Goal: Find specific page/section: Find specific page/section

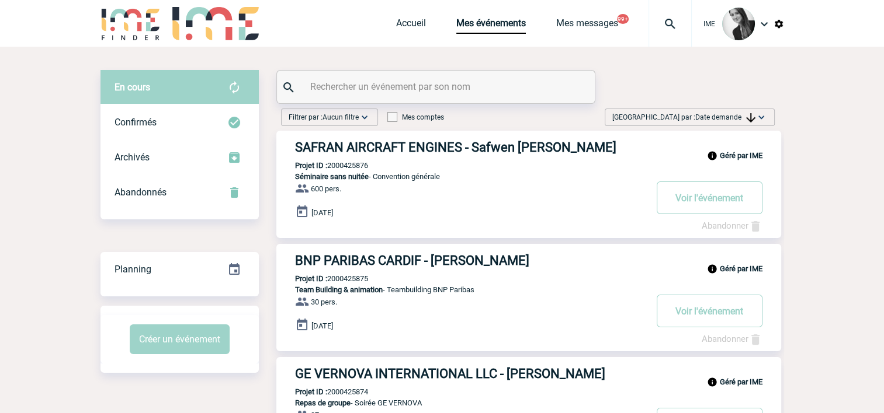
click at [741, 118] on span "Date demande" at bounding box center [725, 117] width 60 height 8
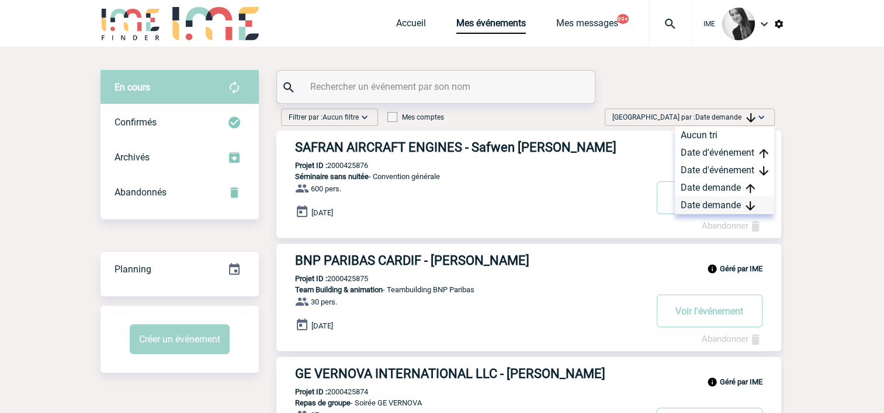
click at [745, 210] on div "Date demande" at bounding box center [724, 206] width 99 height 18
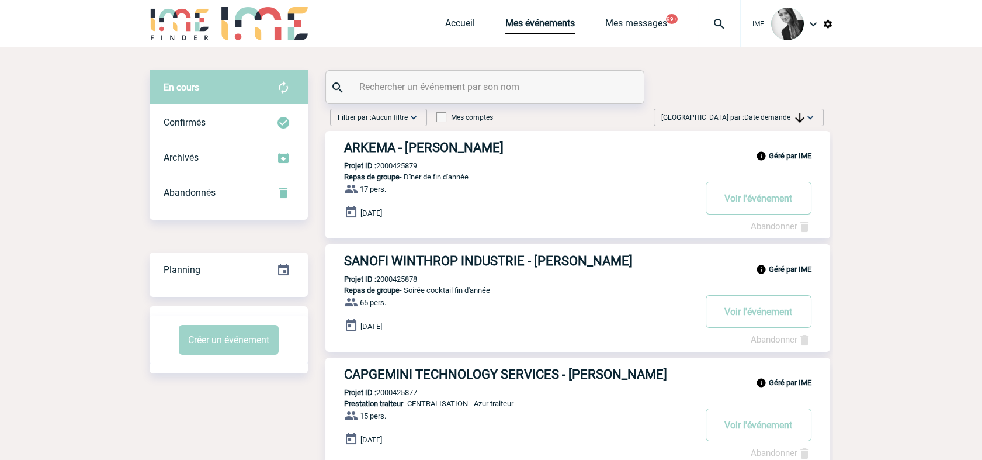
drag, startPoint x: 891, startPoint y: 332, endPoint x: 857, endPoint y: 336, distance: 34.2
click at [758, 120] on span "Date demande" at bounding box center [774, 117] width 60 height 8
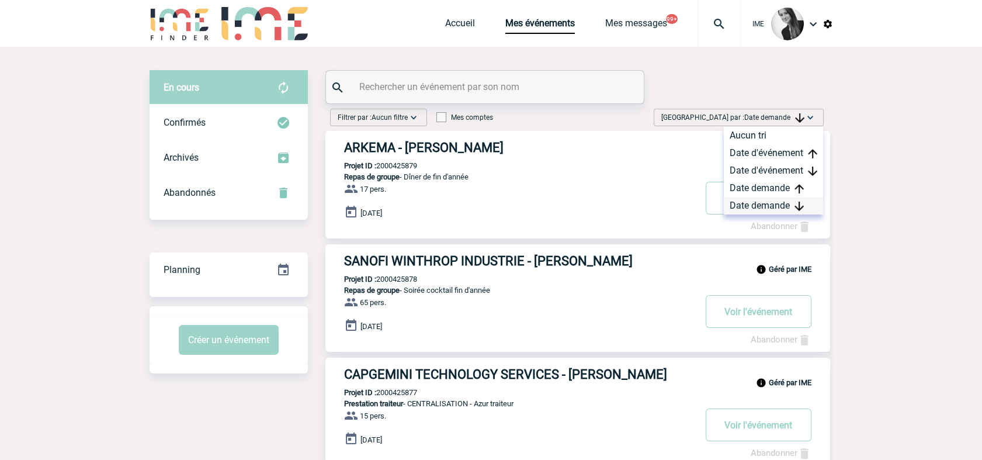
click at [770, 210] on div "Date demande" at bounding box center [773, 206] width 99 height 18
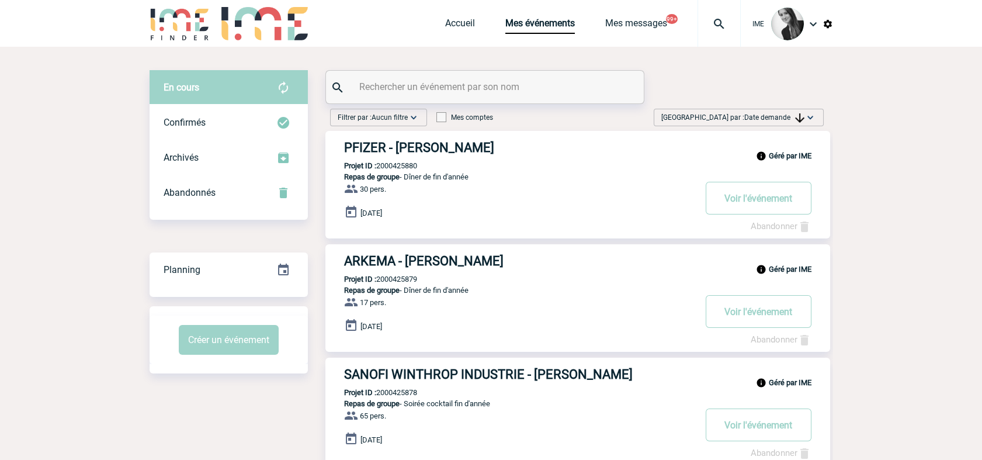
click at [801, 115] on img at bounding box center [799, 117] width 9 height 9
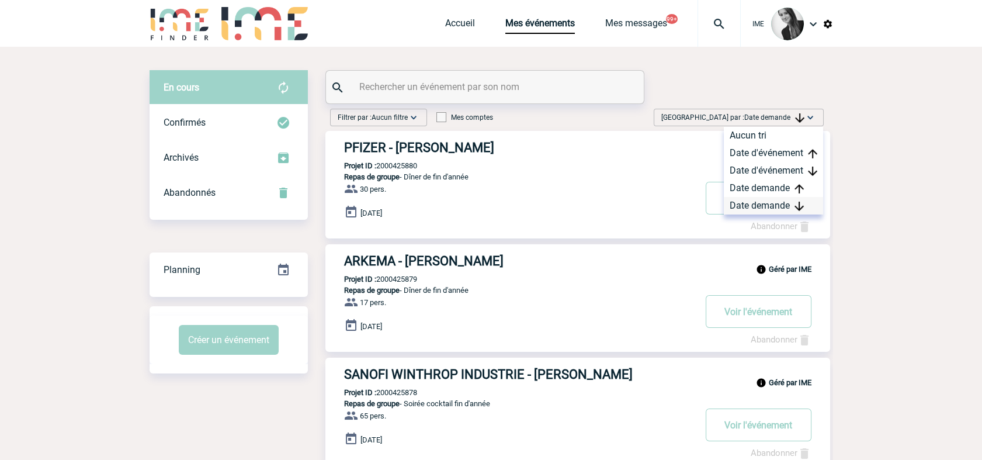
click at [779, 203] on div "Date demande" at bounding box center [773, 206] width 99 height 18
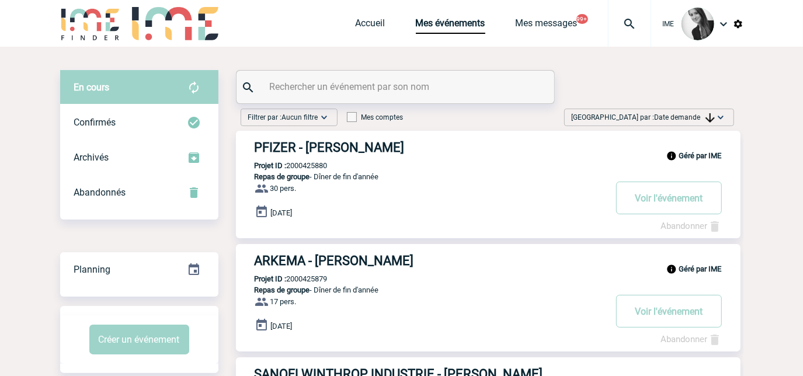
drag, startPoint x: 679, startPoint y: 117, endPoint x: 684, endPoint y: 137, distance: 20.5
click at [680, 117] on span "Date demande" at bounding box center [685, 117] width 60 height 8
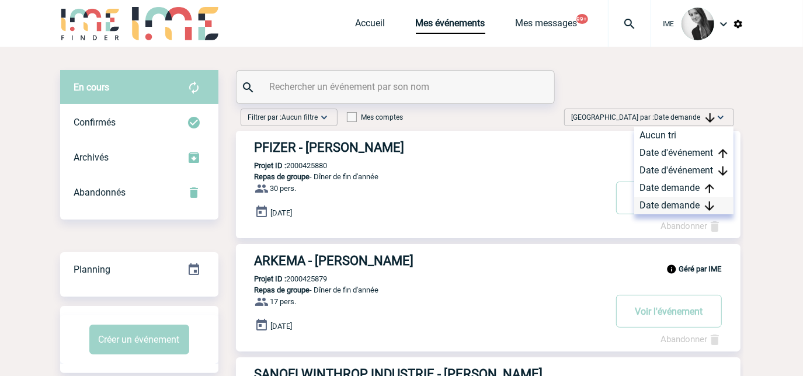
click at [676, 208] on div "Date demande" at bounding box center [683, 206] width 99 height 18
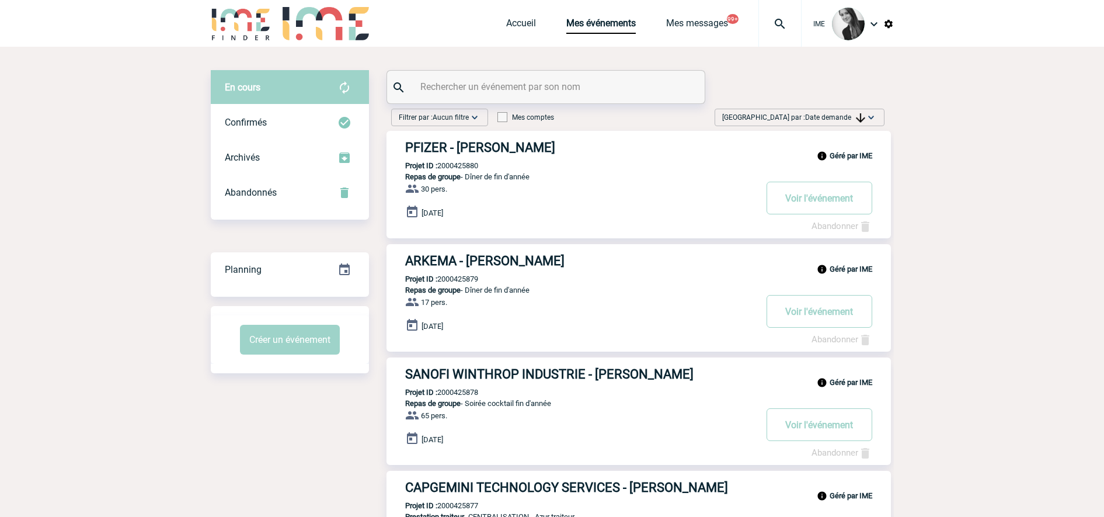
click at [850, 124] on div "Trier par : Date demande Aucun tri Date d'événement Date d'événement Date deman…" at bounding box center [799, 120] width 179 height 22
drag, startPoint x: 850, startPoint y: 124, endPoint x: 832, endPoint y: 115, distance: 20.1
click at [832, 115] on span "Date demande" at bounding box center [835, 117] width 60 height 8
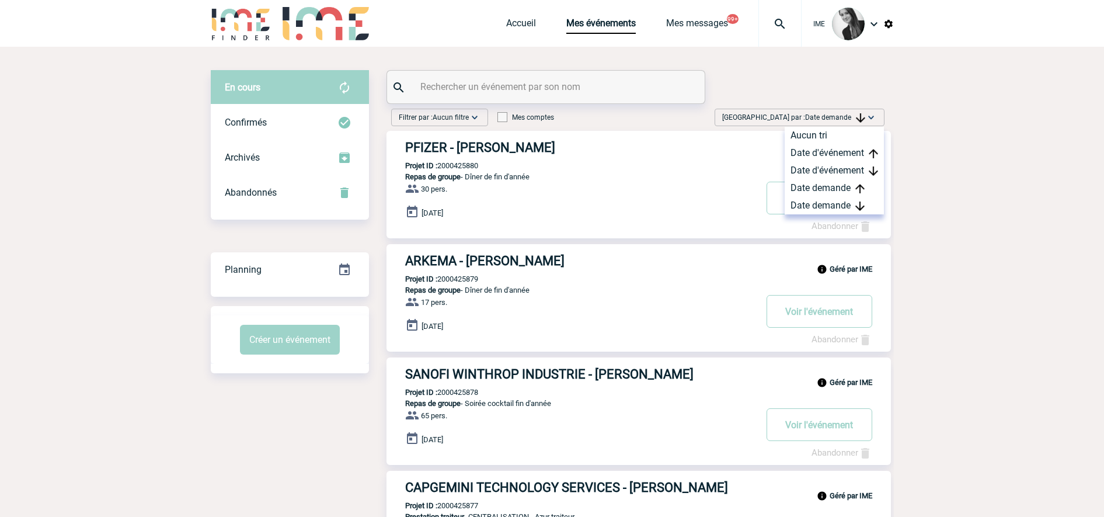
drag, startPoint x: 832, startPoint y: 115, endPoint x: 792, endPoint y: 218, distance: 110.2
click at [809, 207] on div "Date demande" at bounding box center [834, 206] width 99 height 18
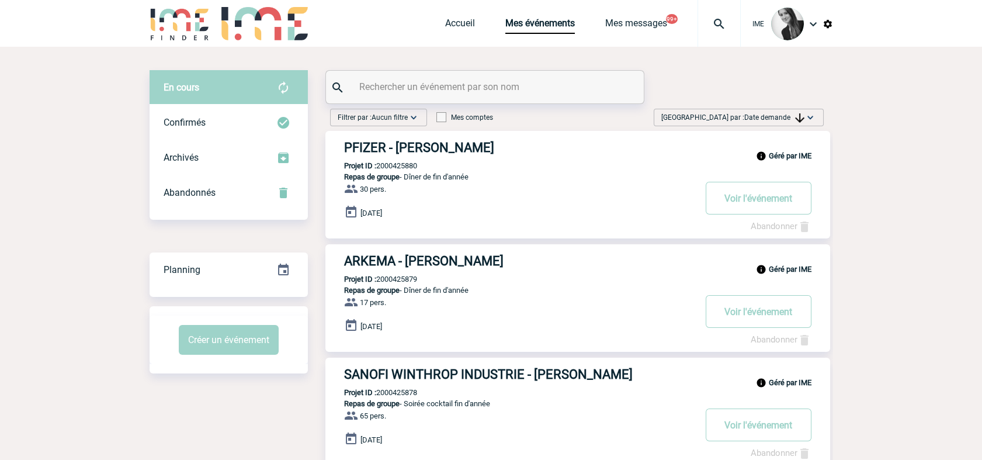
click at [792, 119] on span "Date demande" at bounding box center [774, 117] width 60 height 8
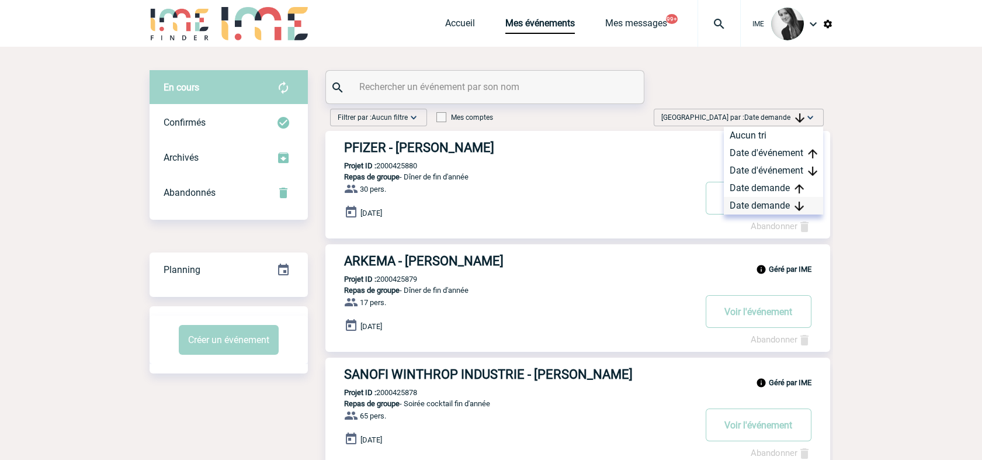
click at [782, 206] on div "Date demande" at bounding box center [773, 206] width 99 height 18
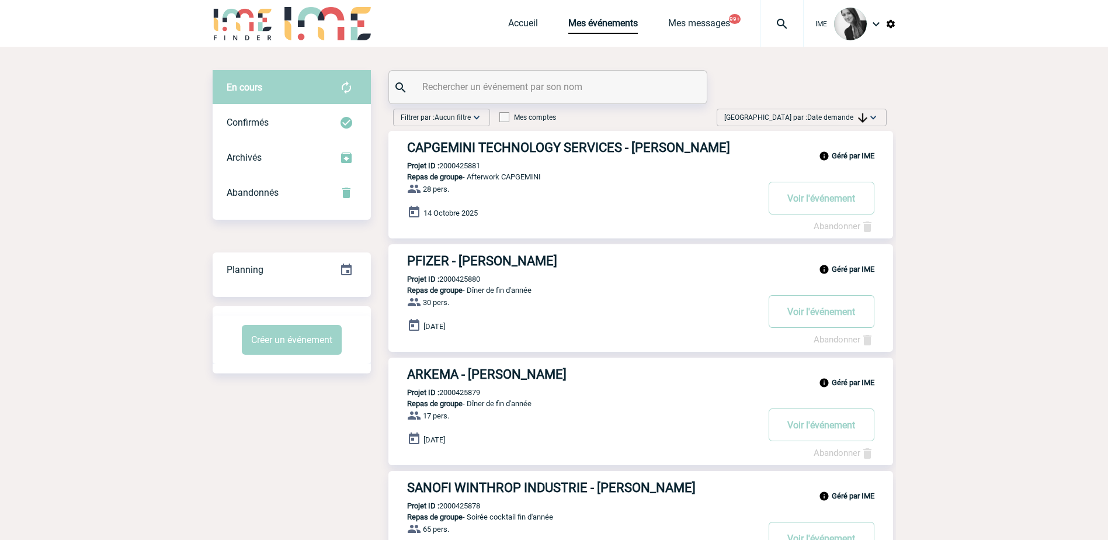
click at [858, 116] on img at bounding box center [862, 117] width 9 height 9
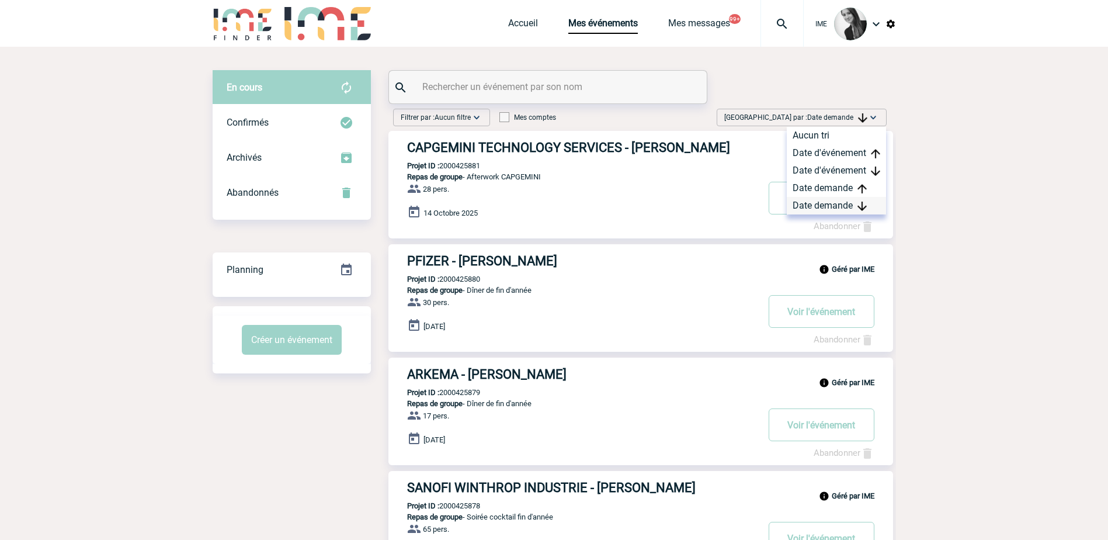
drag, startPoint x: 815, startPoint y: 206, endPoint x: 804, endPoint y: 213, distance: 13.6
click at [813, 206] on div "Date demande" at bounding box center [836, 206] width 99 height 18
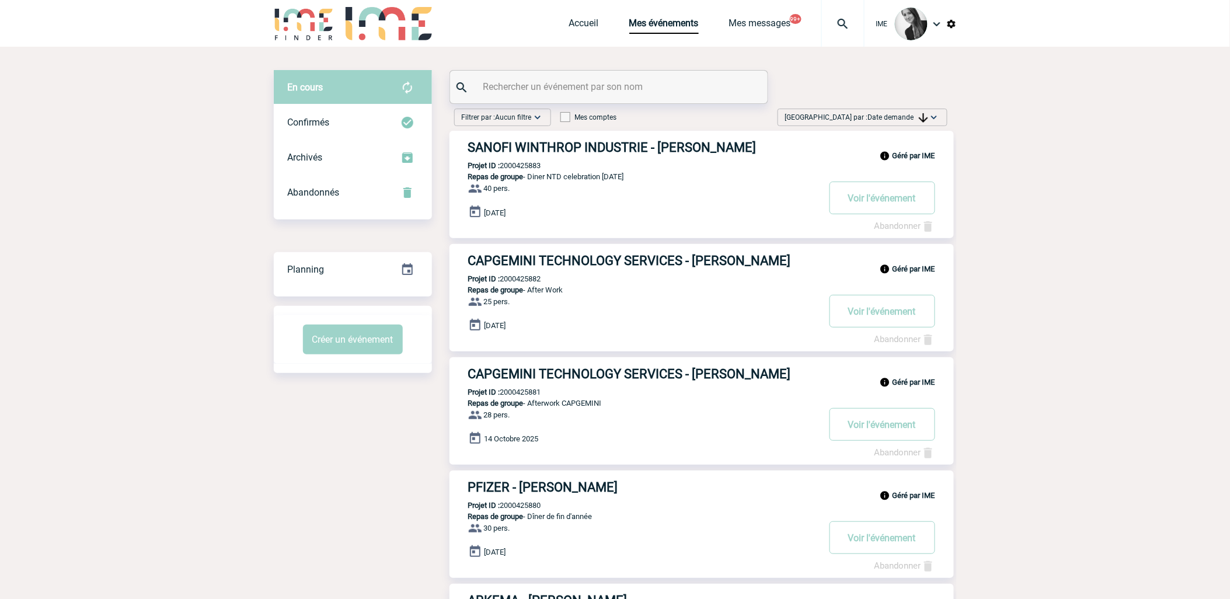
click at [883, 110] on div "Trier par : Date demande Aucun tri Date d'événement Date d'événement Date deman…" at bounding box center [863, 118] width 170 height 18
click at [883, 199] on div "Date demande" at bounding box center [897, 206] width 99 height 18
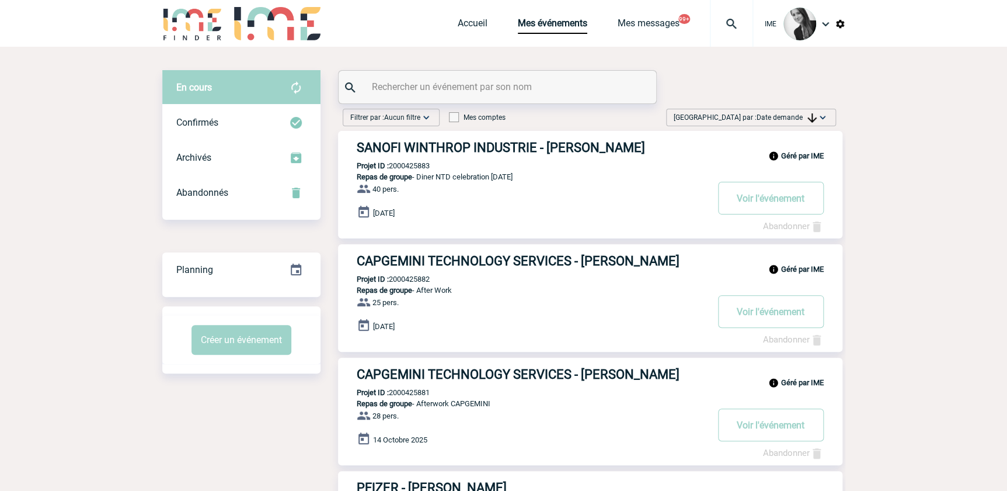
drag, startPoint x: 811, startPoint y: 117, endPoint x: 802, endPoint y: 153, distance: 37.3
click at [811, 117] on img at bounding box center [812, 117] width 9 height 9
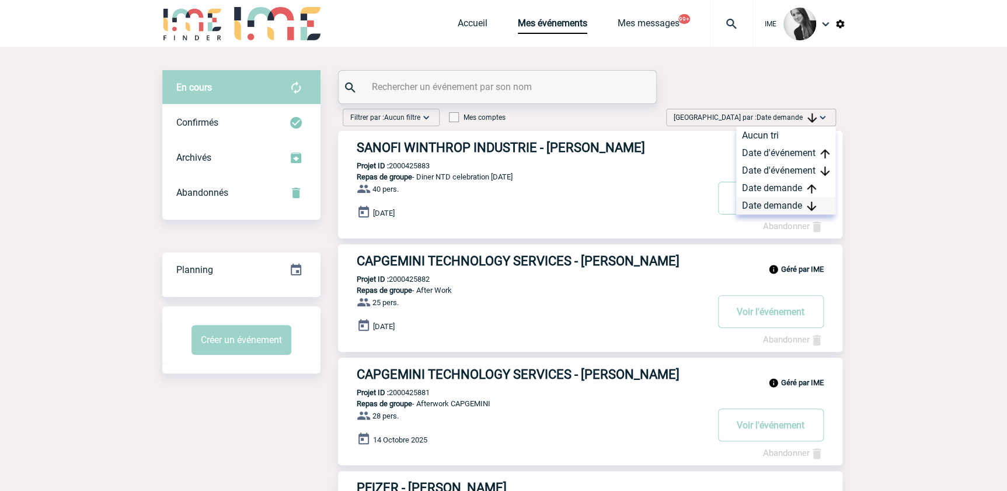
click at [769, 210] on div "Date demande" at bounding box center [785, 206] width 99 height 18
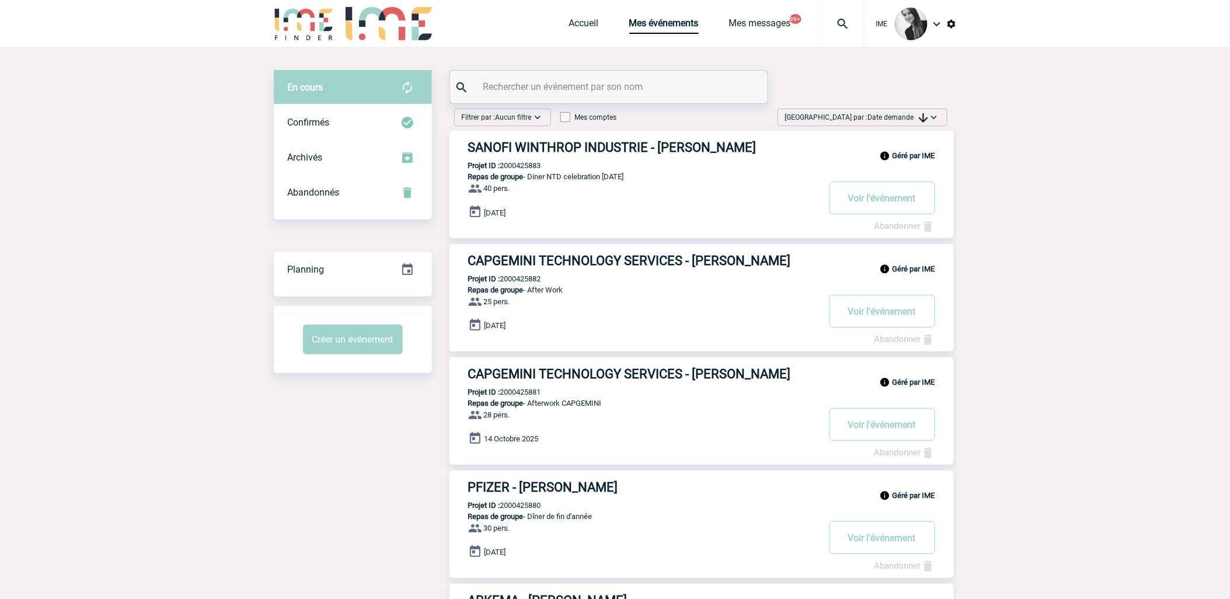
drag, startPoint x: 931, startPoint y: 114, endPoint x: 932, endPoint y: 155, distance: 40.9
click at [883, 115] on img at bounding box center [935, 118] width 12 height 12
drag, startPoint x: 892, startPoint y: 206, endPoint x: 1007, endPoint y: 232, distance: 118.6
click at [883, 206] on div "Date demande" at bounding box center [897, 206] width 99 height 18
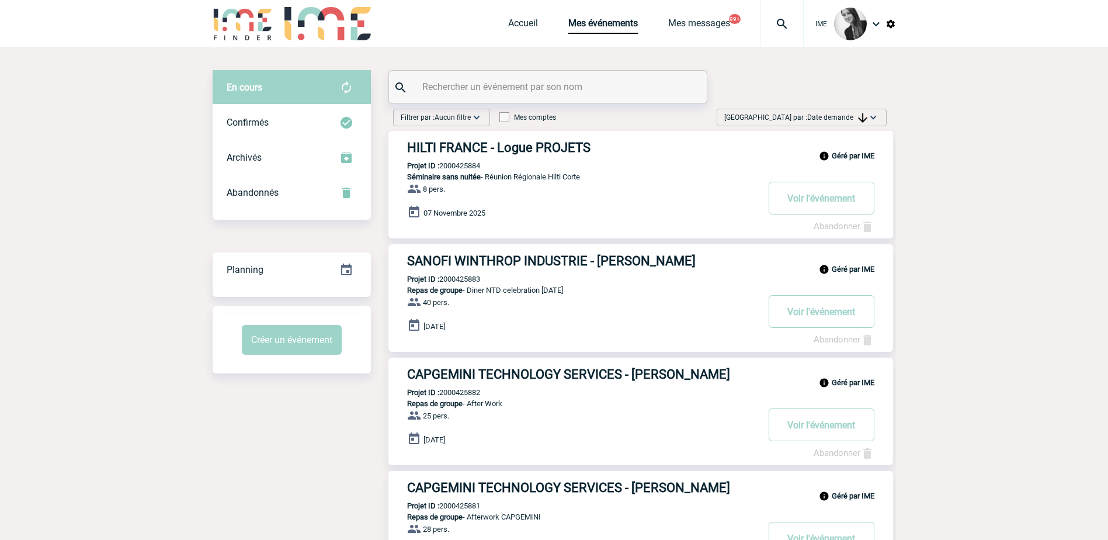
drag, startPoint x: 1000, startPoint y: 227, endPoint x: 999, endPoint y: 233, distance: 6.7
drag, startPoint x: 852, startPoint y: 119, endPoint x: 858, endPoint y: 164, distance: 44.8
click at [854, 120] on span "Date demande" at bounding box center [837, 117] width 60 height 8
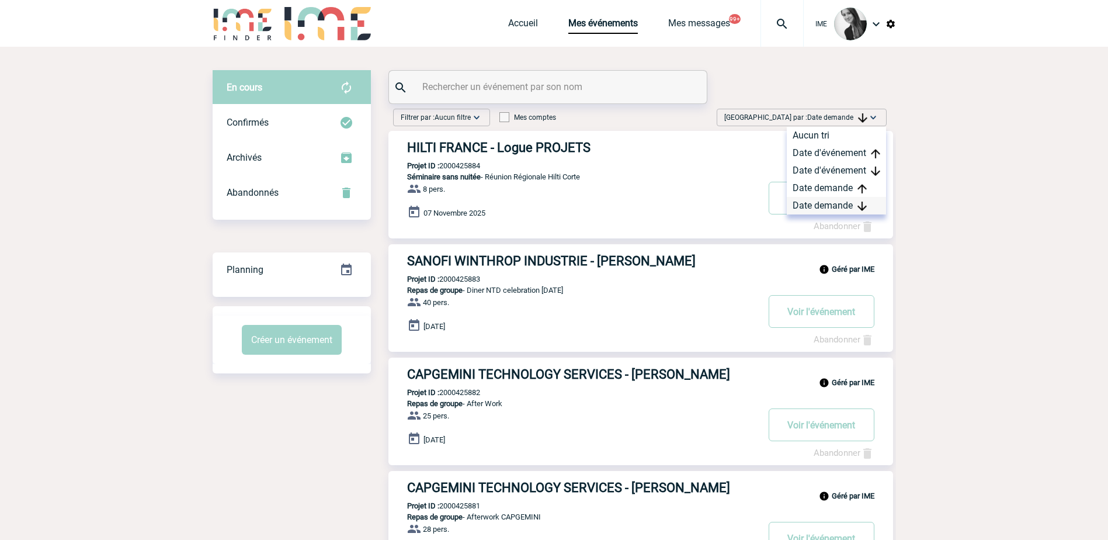
drag, startPoint x: 826, startPoint y: 203, endPoint x: 740, endPoint y: 317, distance: 142.6
click at [825, 203] on div "Date demande" at bounding box center [836, 206] width 99 height 18
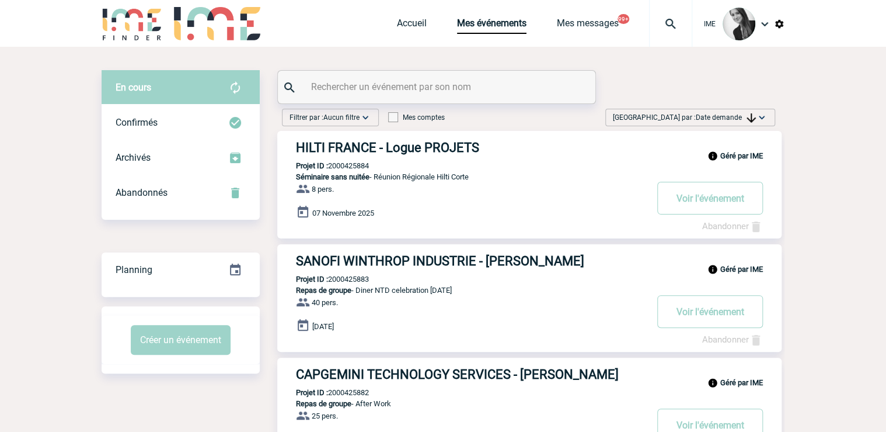
drag, startPoint x: 770, startPoint y: 119, endPoint x: 766, endPoint y: 137, distance: 17.9
click at [770, 119] on div "Trier par : Date demande Aucun tri Date d'événement Date d'événement Date deman…" at bounding box center [691, 118] width 170 height 18
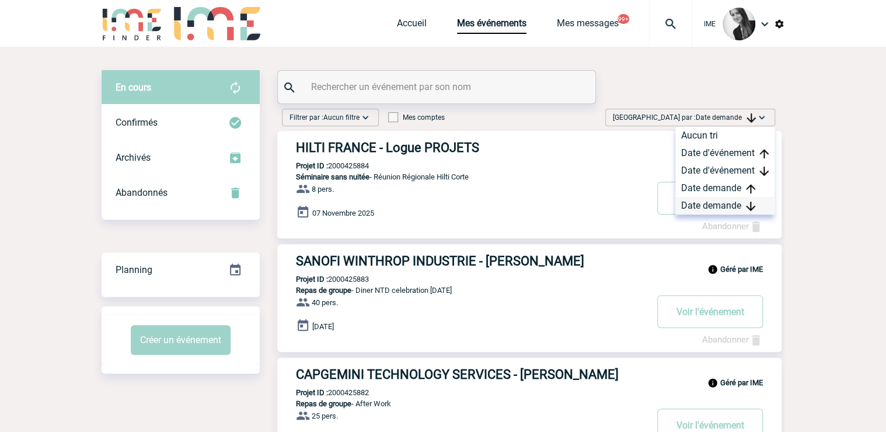
click at [749, 206] on img at bounding box center [750, 205] width 9 height 9
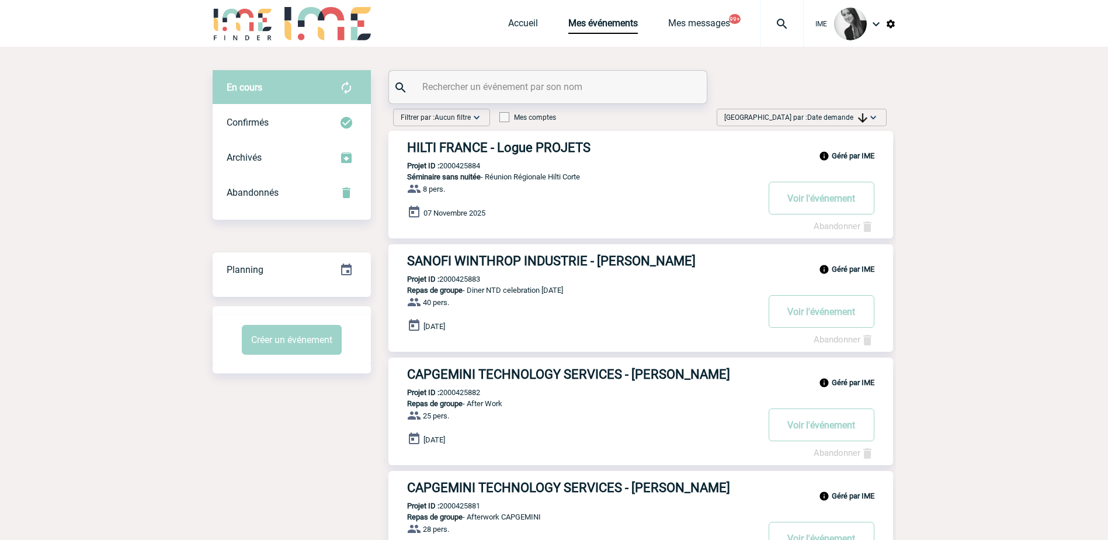
drag, startPoint x: 955, startPoint y: 308, endPoint x: 941, endPoint y: 305, distance: 14.3
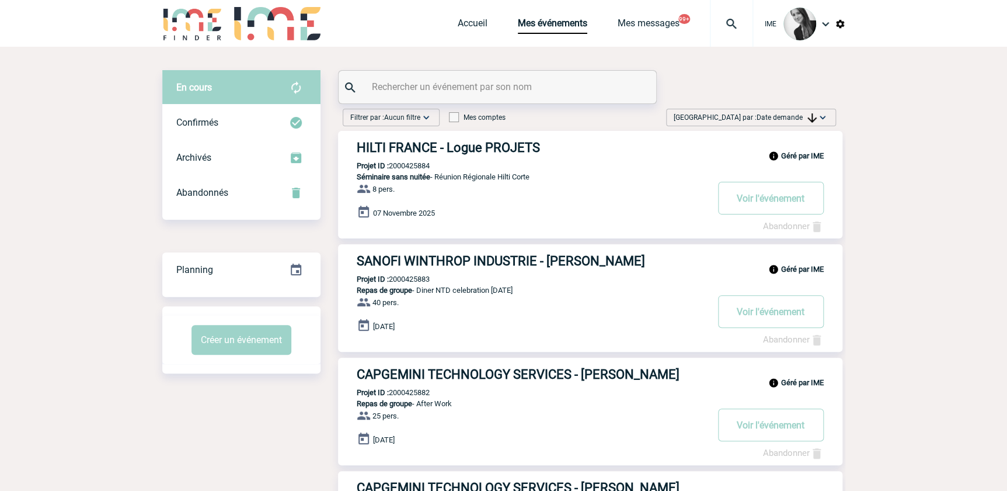
click at [832, 127] on div "Trier par : Date demande Aucun tri Date d'événement Date d'événement Date deman…" at bounding box center [751, 120] width 179 height 22
drag, startPoint x: 830, startPoint y: 124, endPoint x: 817, endPoint y: 187, distance: 64.9
click at [830, 124] on div "Trier par : Date demande Aucun tri Date d'événement Date d'événement Date deman…" at bounding box center [751, 118] width 170 height 18
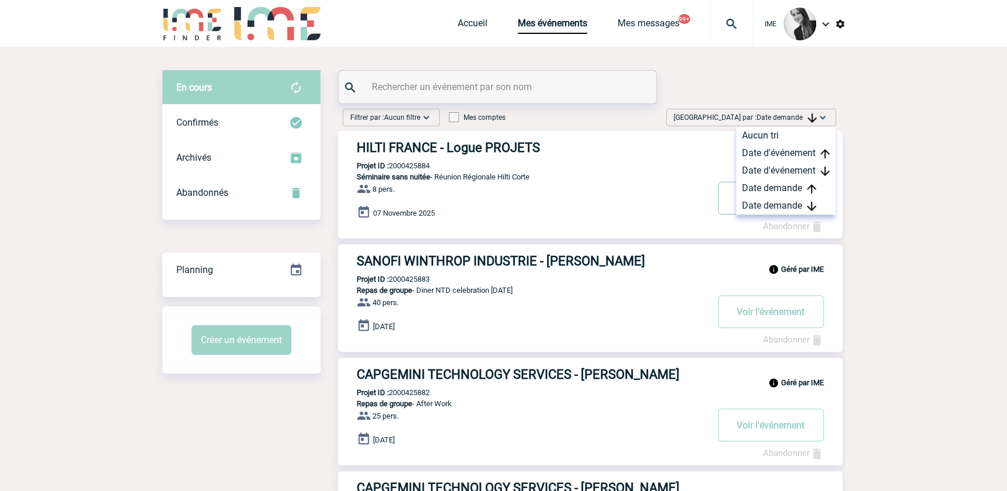
click at [801, 214] on button "Voir l'événement" at bounding box center [771, 198] width 106 height 33
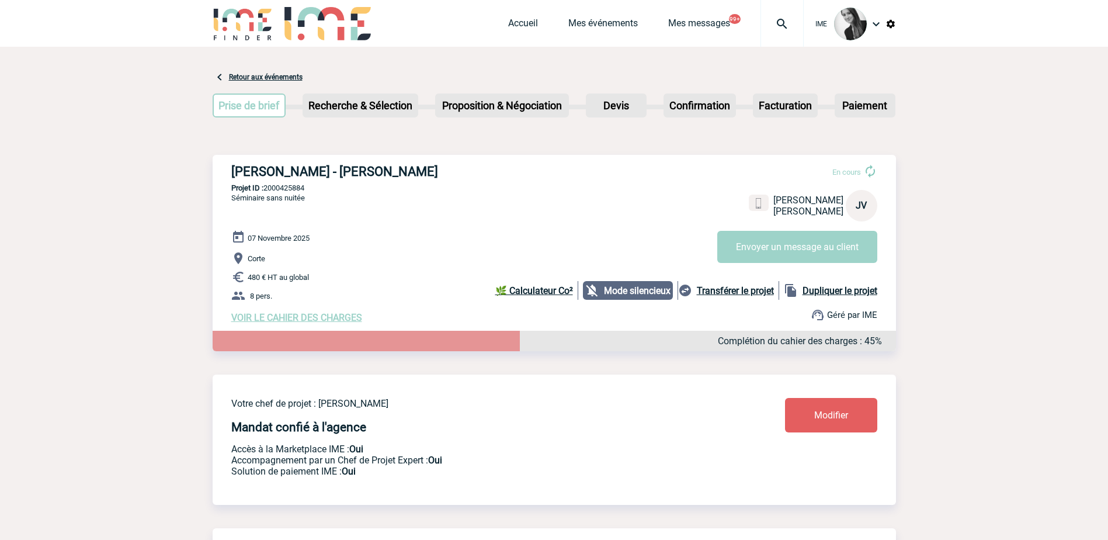
click at [554, 36] on div "Accueil Mes événements Mes messages 99+ Projet, client Projet, client" at bounding box center [655, 23] width 295 height 47
click at [565, 34] on div "Accueil Mes événements Mes messages 99+ Projet, client Projet, client" at bounding box center [655, 23] width 295 height 47
drag, startPoint x: 565, startPoint y: 34, endPoint x: 510, endPoint y: 46, distance: 56.0
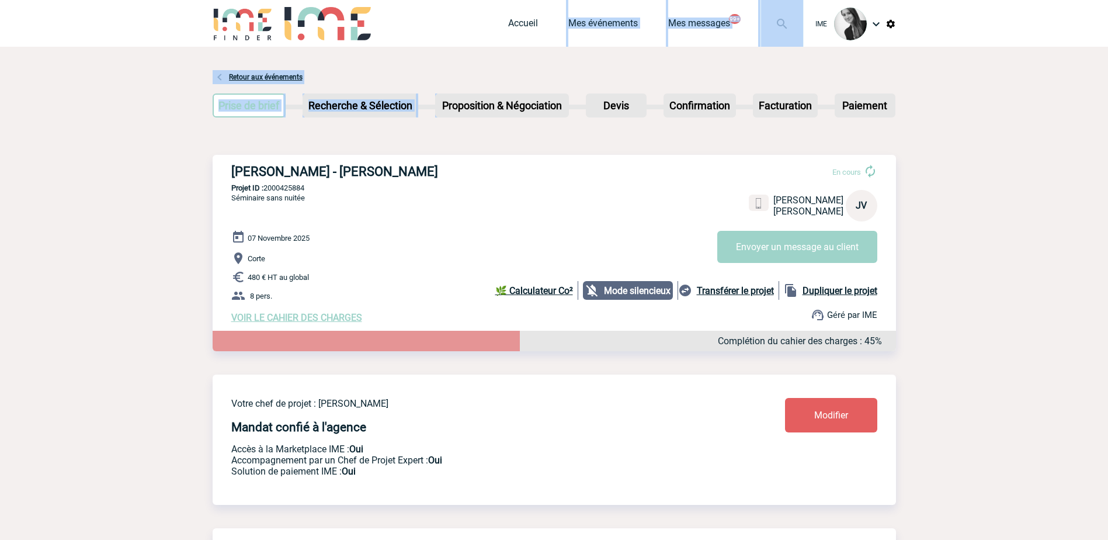
drag, startPoint x: 510, startPoint y: 46, endPoint x: 551, endPoint y: 35, distance: 42.2
click at [551, 35] on div "Accueil Mes événements Mes messages 99+ Projet, client Projet, client" at bounding box center [655, 23] width 295 height 47
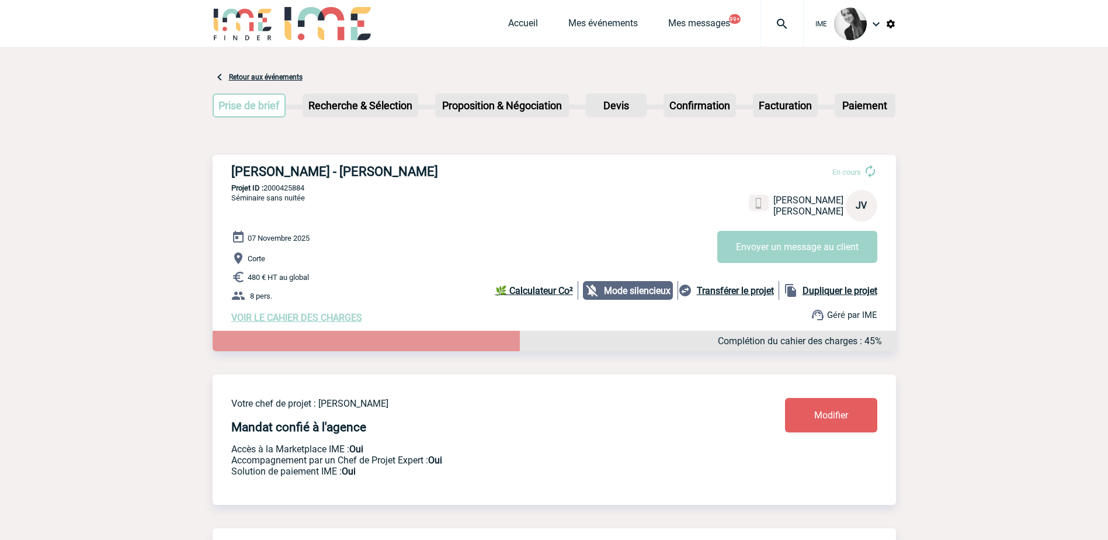
click at [559, 35] on div "Accueil Mes événements Mes messages 99+ Projet, client Projet, client" at bounding box center [655, 23] width 295 height 47
click at [568, 33] on link "Mes événements" at bounding box center [602, 26] width 69 height 16
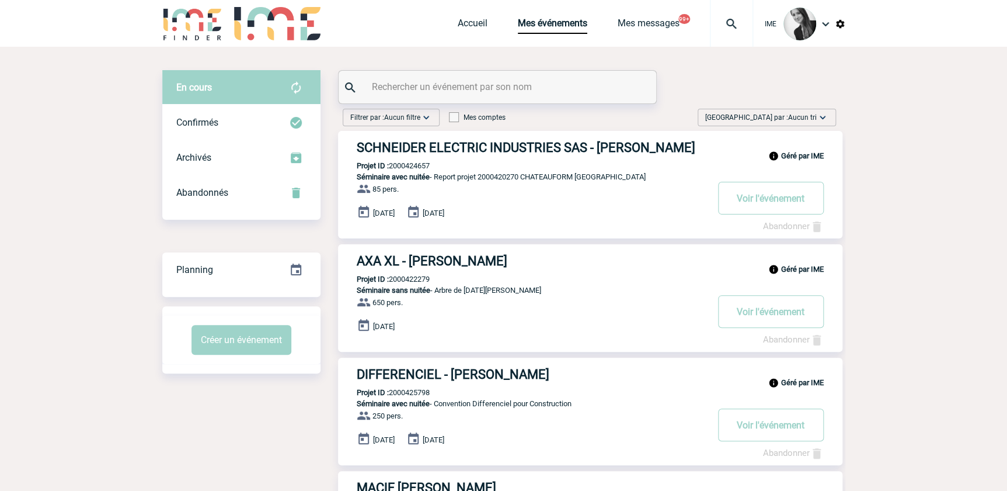
click at [819, 116] on img at bounding box center [823, 118] width 12 height 12
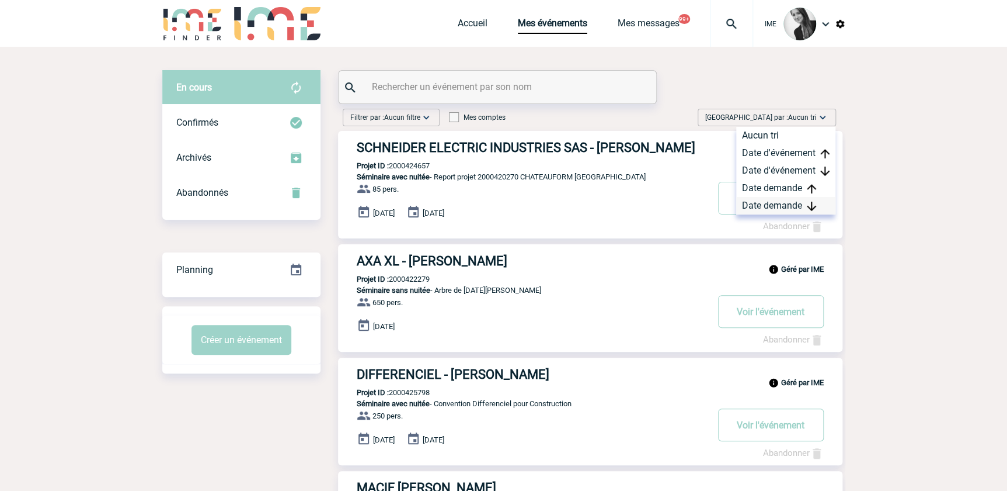
click at [822, 213] on div "Date demande" at bounding box center [785, 206] width 99 height 18
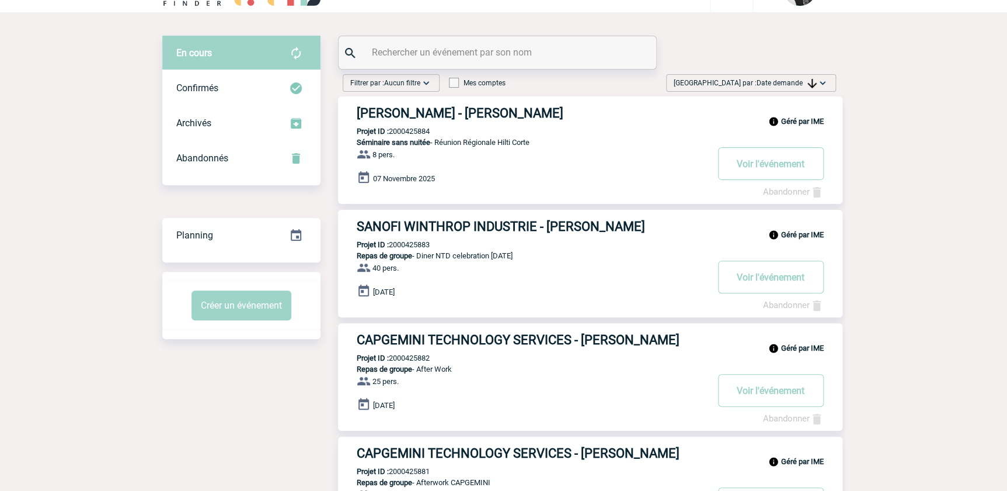
scroll to position [53, 0]
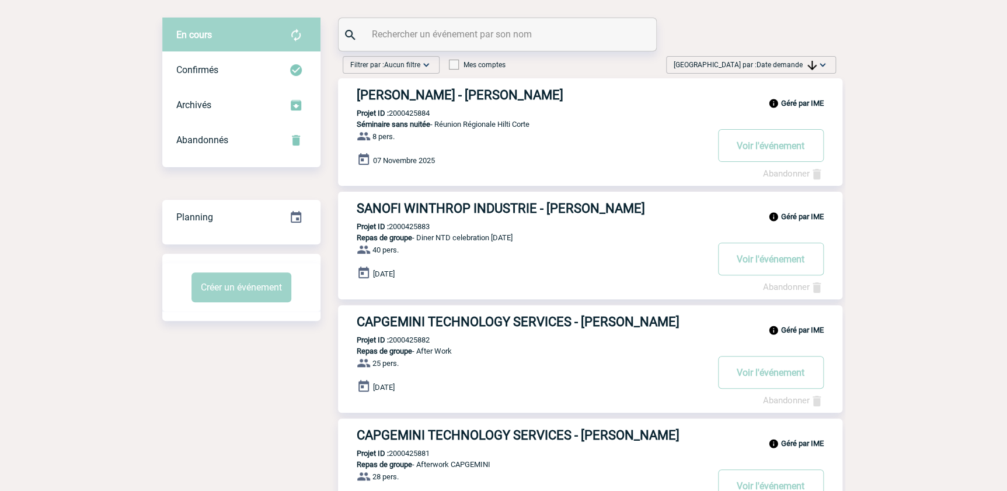
drag, startPoint x: 920, startPoint y: 134, endPoint x: 933, endPoint y: 57, distance: 78.1
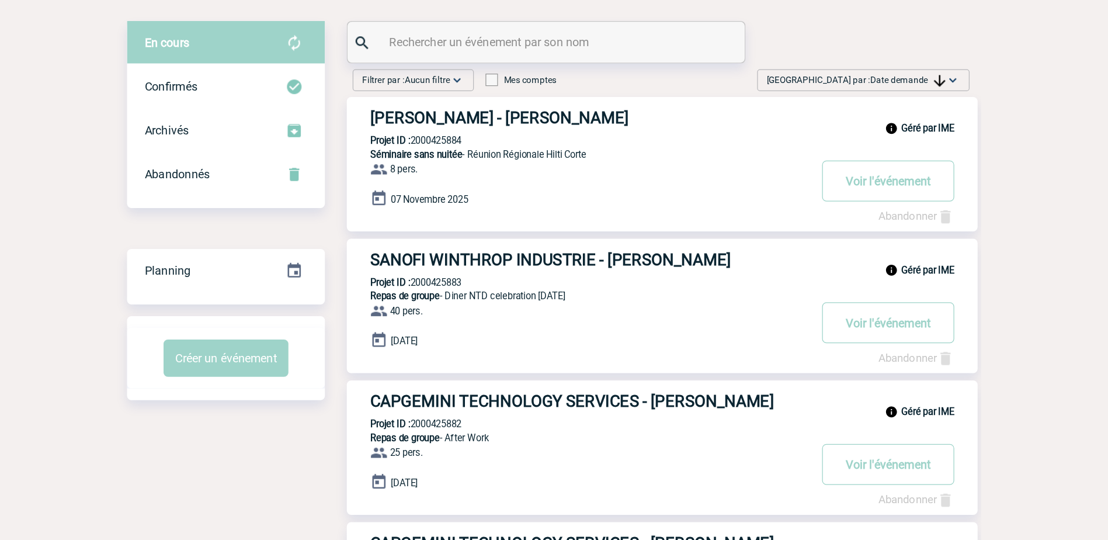
scroll to position [53, 0]
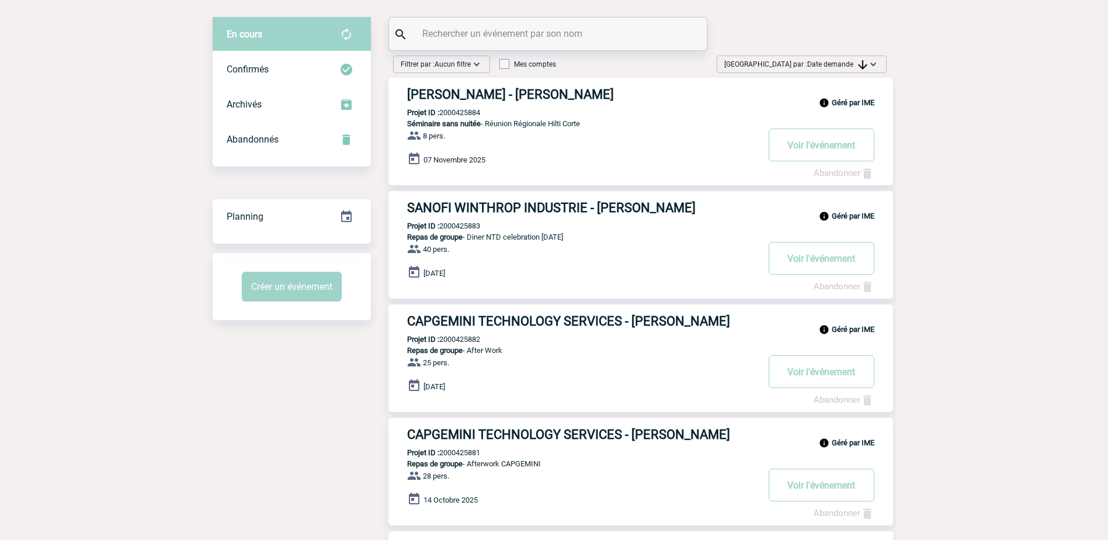
click at [815, 57] on div "Trier par : Date demande Aucun tri Date d'événement Date d'événement Date deman…" at bounding box center [802, 64] width 170 height 18
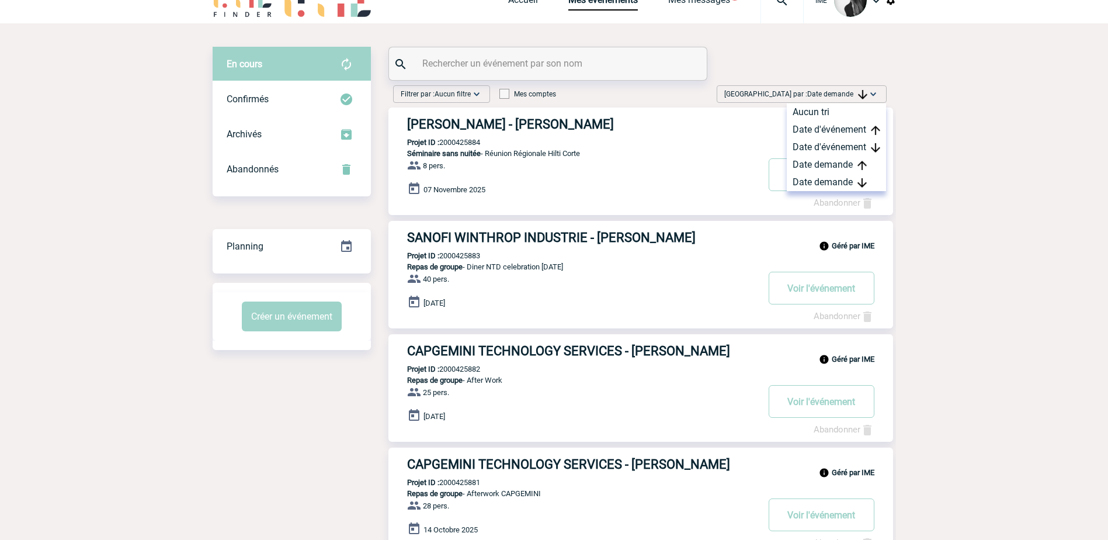
scroll to position [0, 0]
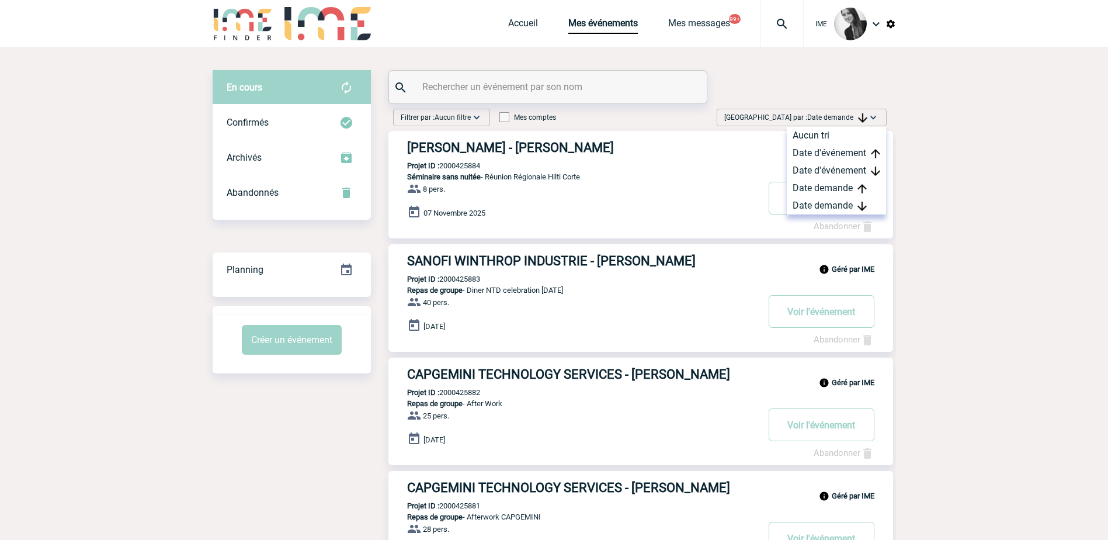
click at [860, 113] on img at bounding box center [862, 117] width 9 height 9
drag, startPoint x: 829, startPoint y: 116, endPoint x: 859, endPoint y: 178, distance: 69.0
click at [830, 117] on span "Date demande" at bounding box center [837, 117] width 60 height 8
drag, startPoint x: 854, startPoint y: 201, endPoint x: 838, endPoint y: 208, distance: 17.3
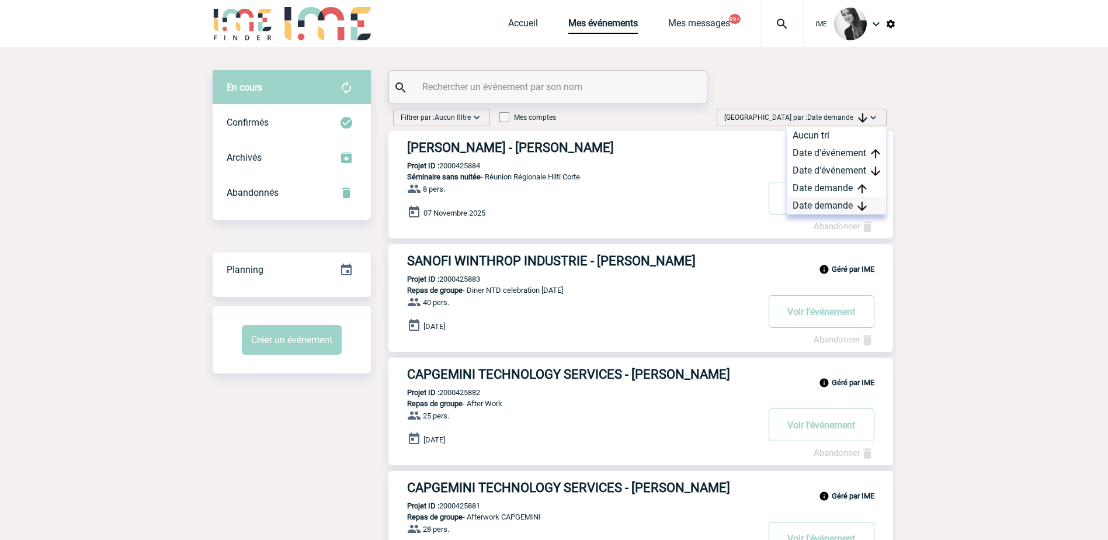
click at [853, 201] on div "Date demande" at bounding box center [836, 206] width 99 height 18
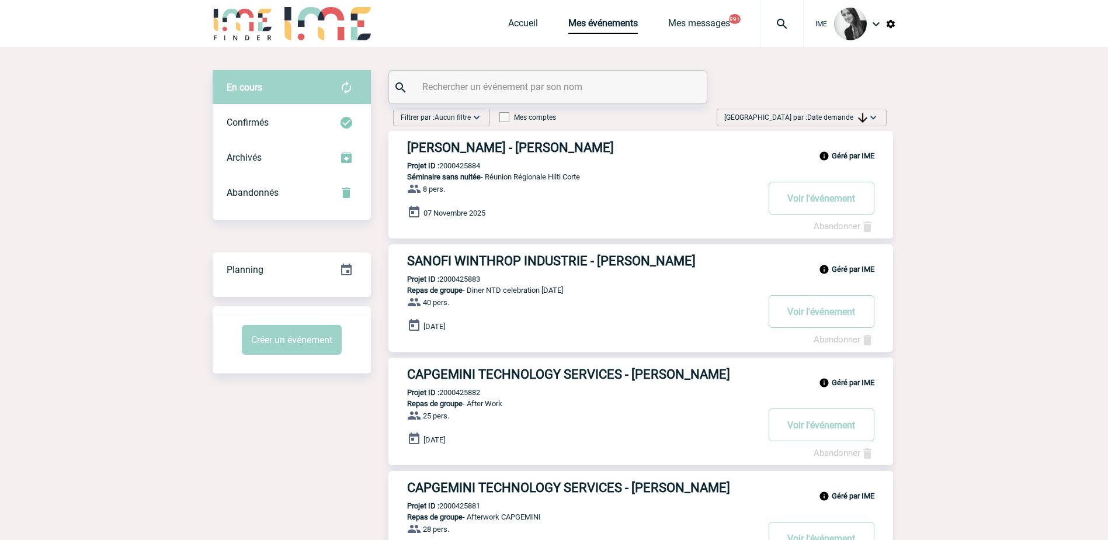
drag, startPoint x: 853, startPoint y: 119, endPoint x: 851, endPoint y: 152, distance: 33.9
click at [853, 119] on span "Date demande" at bounding box center [837, 117] width 60 height 8
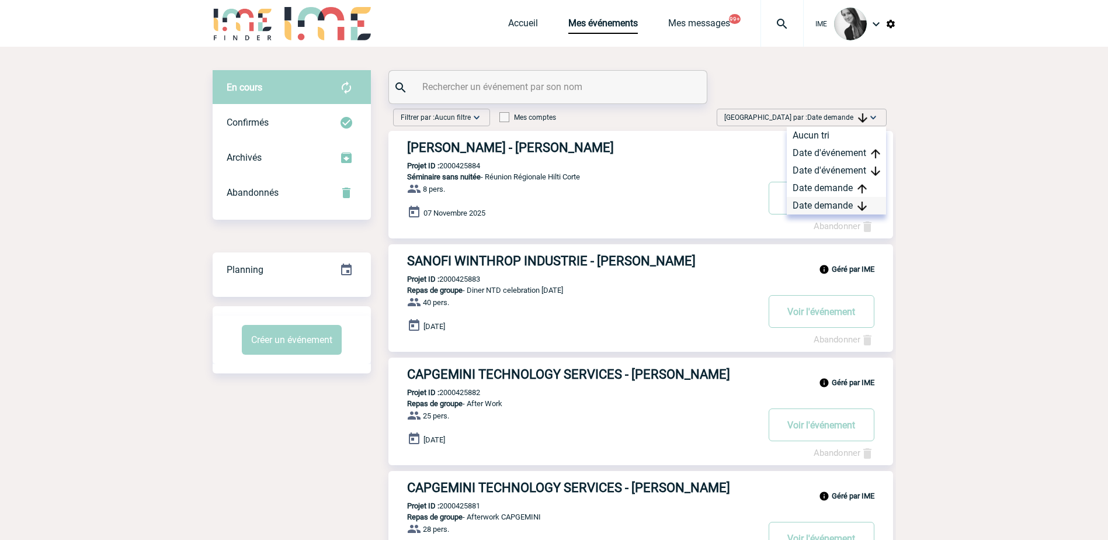
click at [820, 207] on div "Date demande" at bounding box center [836, 206] width 99 height 18
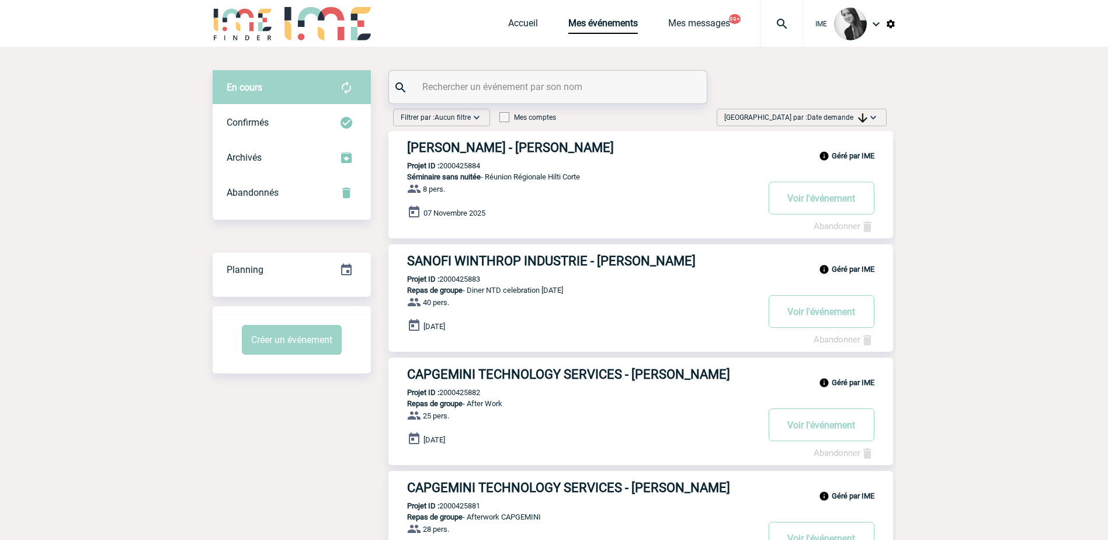
click at [873, 116] on img at bounding box center [873, 118] width 12 height 12
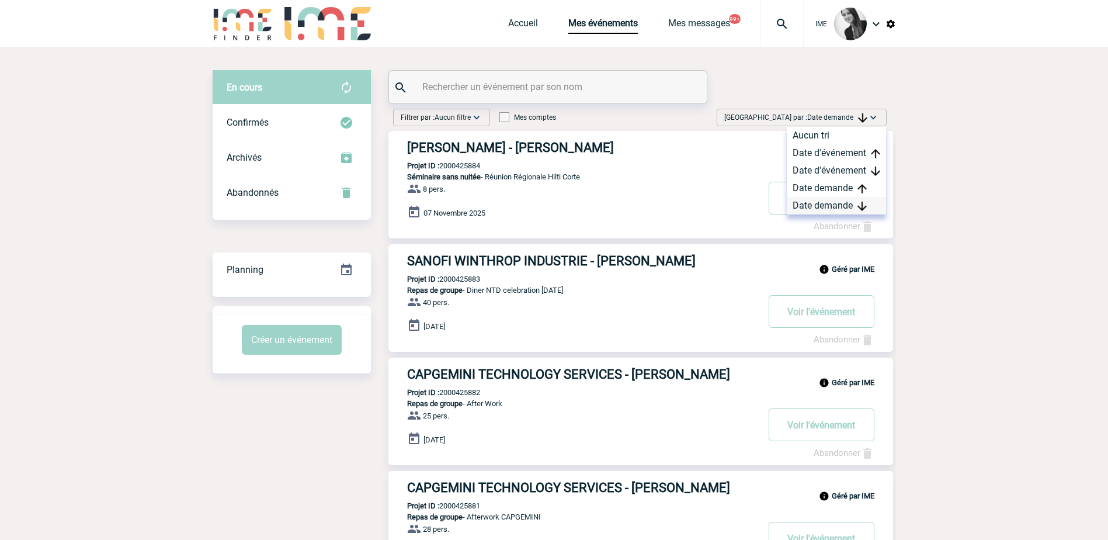
click at [832, 205] on div "Date demande" at bounding box center [836, 206] width 99 height 18
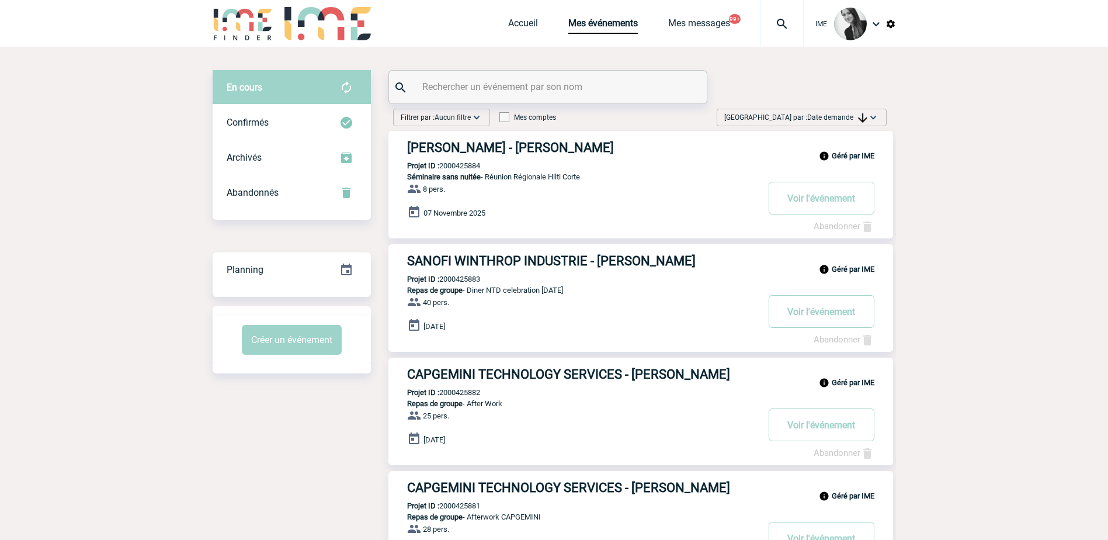
click at [838, 120] on span "Date demande" at bounding box center [837, 117] width 60 height 8
drag, startPoint x: 826, startPoint y: 202, endPoint x: 922, endPoint y: 120, distance: 126.4
click at [826, 203] on div "Date demande" at bounding box center [836, 206] width 99 height 18
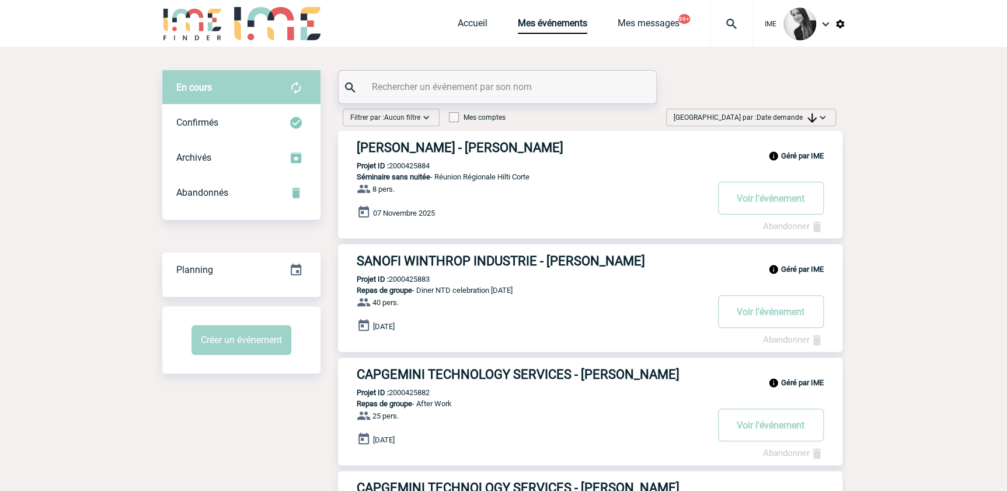
drag, startPoint x: 796, startPoint y: 117, endPoint x: 784, endPoint y: 213, distance: 97.1
click at [796, 117] on span "Date demande" at bounding box center [787, 117] width 60 height 8
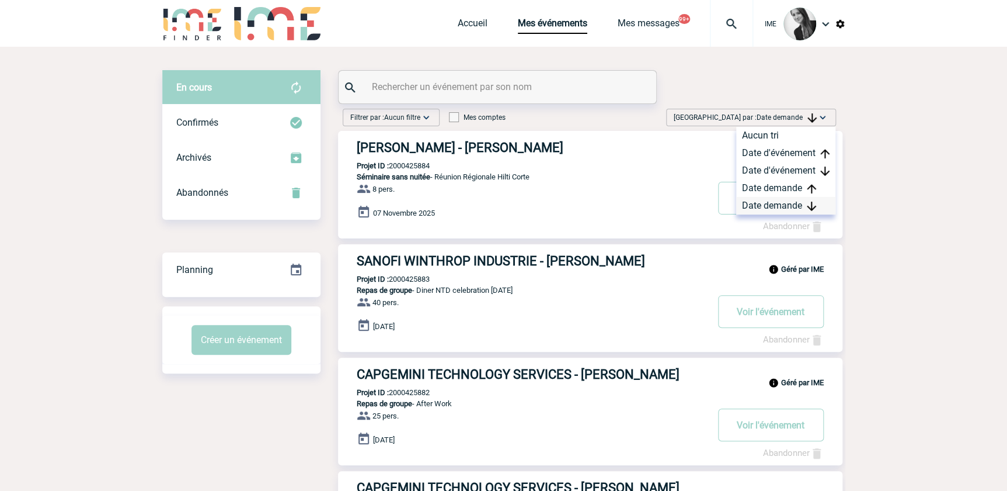
click at [780, 204] on div "Date demande" at bounding box center [785, 206] width 99 height 18
